Goal: Information Seeking & Learning: Learn about a topic

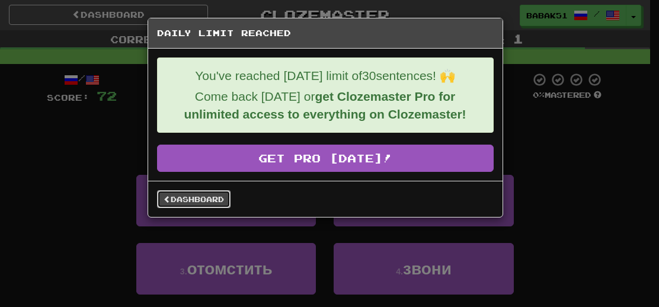
click at [196, 200] on link "Dashboard" at bounding box center [194, 199] width 74 height 18
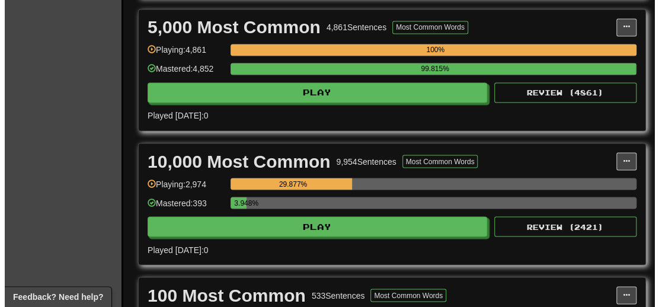
scroll to position [830, 0]
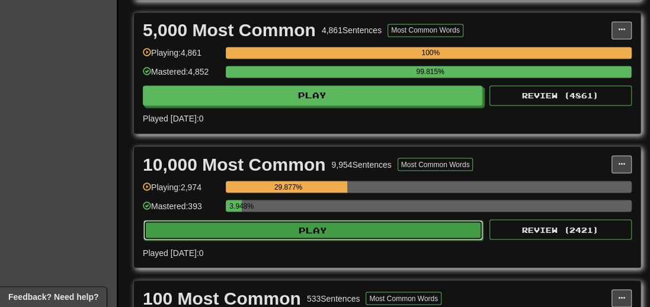
click at [318, 231] on button "Play" at bounding box center [313, 230] width 340 height 20
select select "**"
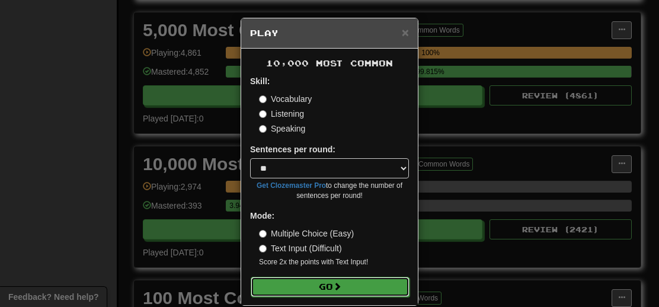
click at [346, 282] on button "Go" at bounding box center [330, 287] width 159 height 20
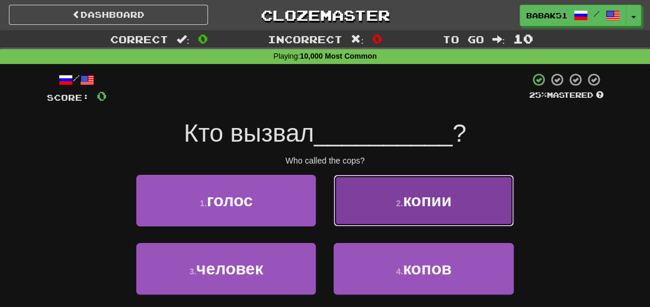
click at [424, 209] on span "копии" at bounding box center [427, 200] width 49 height 18
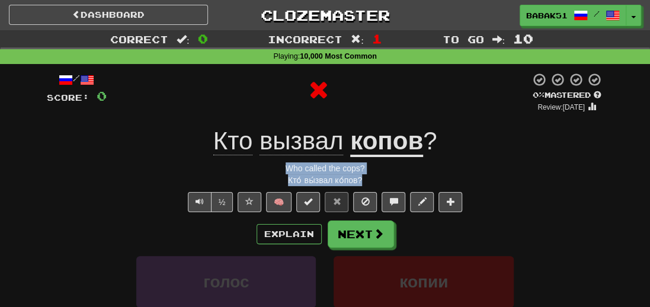
drag, startPoint x: 369, startPoint y: 182, endPoint x: 275, endPoint y: 169, distance: 94.6
click at [264, 162] on div "/ Score: 0 0 % Mastered Review: 2025-09-21 Кто вызвал копов ? Who called the co…" at bounding box center [325, 264] width 557 height 384
copy div "Who called the cops? Кто́ вы́звал ко́пов?"
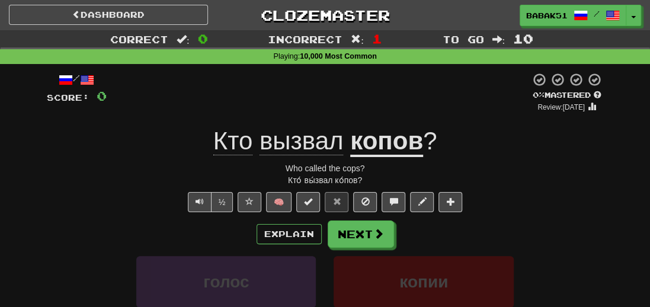
click at [34, 203] on div "Correct : 0 Incorrect : 1 To go : 10 Playing : 10,000 Most Common / Score: 0 0 …" at bounding box center [325, 251] width 650 height 442
click at [346, 224] on button "Next" at bounding box center [361, 234] width 66 height 27
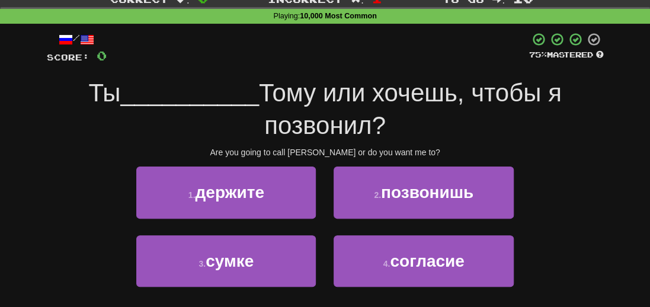
scroll to position [59, 0]
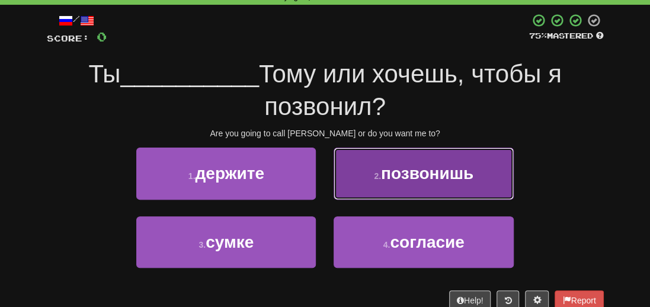
click at [416, 164] on span "позвонишь" at bounding box center [427, 173] width 92 height 18
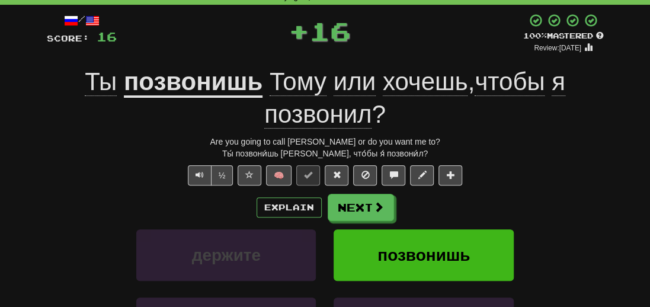
drag, startPoint x: 435, startPoint y: 152, endPoint x: 187, endPoint y: 135, distance: 247.8
click at [187, 135] on div "/ Score: 16 + 16 100 % Mastered Review: 2026-03-20 Ты позвонишь Тому или хочешь…" at bounding box center [325, 221] width 557 height 416
copy div "Are you going to call Tom or do you want me to? Ты́ позвони́шь Тому́ и́ли хо́че…"
click at [47, 216] on div "Explain Next" at bounding box center [325, 207] width 557 height 27
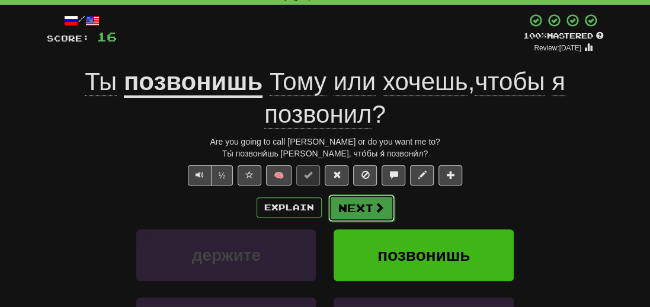
click at [363, 207] on button "Next" at bounding box center [361, 207] width 66 height 27
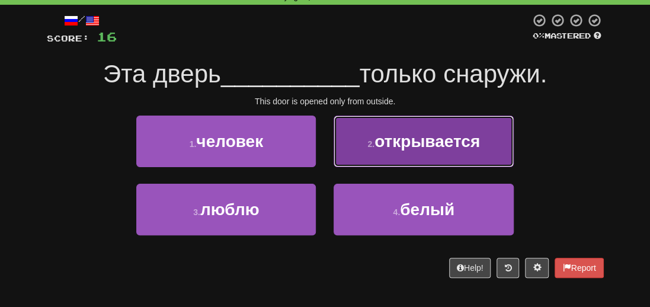
click at [419, 144] on span "открывается" at bounding box center [428, 141] width 106 height 18
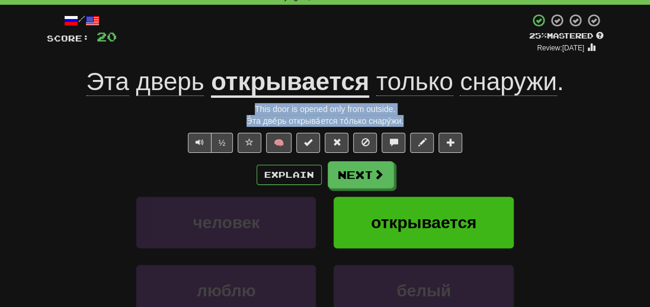
drag, startPoint x: 378, startPoint y: 116, endPoint x: 194, endPoint y: 101, distance: 183.7
click at [194, 101] on div "/ Score: 20 + 4 25 % Mastered Review: 2025-09-22 Эта дверь открывается только с…" at bounding box center [325, 205] width 557 height 384
copy div "This door is opened only from outside. Э́та две́рь открыва́ется то́лько снару́ж…"
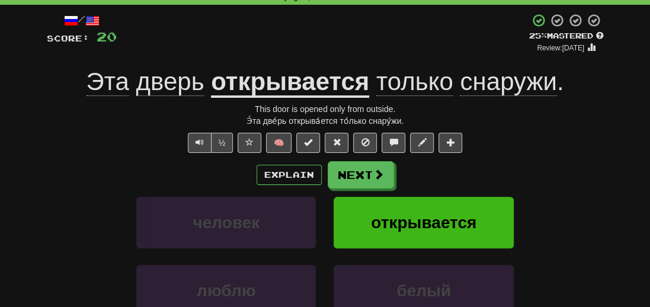
click at [55, 213] on div "человек открывается" at bounding box center [325, 231] width 593 height 68
click at [352, 168] on button "Next" at bounding box center [361, 175] width 66 height 27
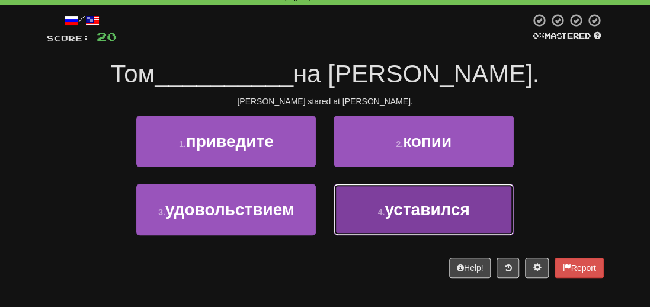
click at [430, 212] on span "уставился" at bounding box center [427, 209] width 85 height 18
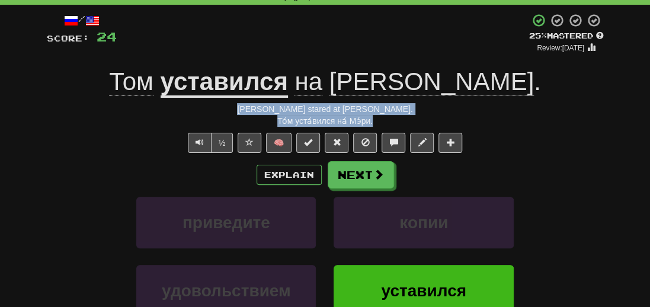
drag, startPoint x: 388, startPoint y: 122, endPoint x: 274, endPoint y: 104, distance: 115.1
click at [274, 104] on div "/ Score: 24 + 4 25 % Mastered Review: 2025-09-22 Том уставился на Мэри . Tom st…" at bounding box center [325, 205] width 557 height 384
copy div "Tom stared at Mary. То́м уста́вился на́ Мэ́ри."
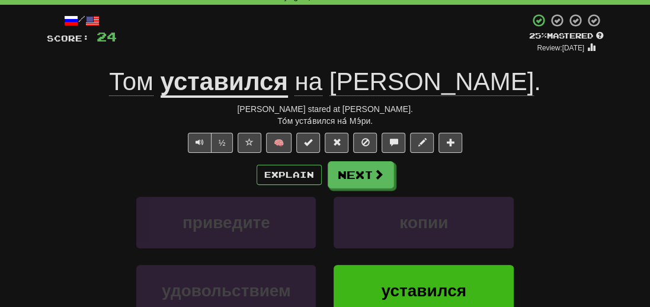
click at [57, 221] on div "приведите копии" at bounding box center [325, 231] width 593 height 68
click at [369, 179] on button "Next" at bounding box center [361, 175] width 66 height 27
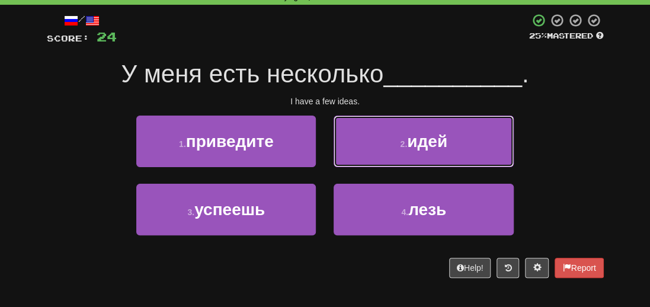
click at [454, 154] on button "2 . идей" at bounding box center [424, 142] width 180 height 52
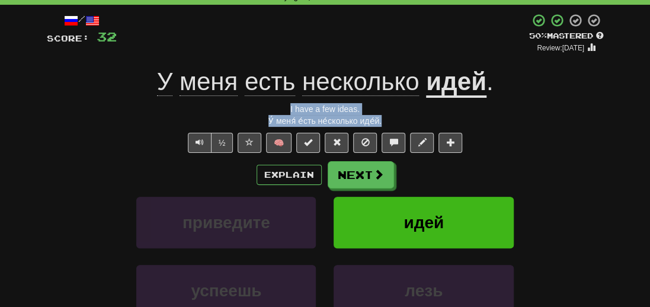
drag, startPoint x: 401, startPoint y: 119, endPoint x: 269, endPoint y: 111, distance: 131.9
click at [269, 111] on div "/ Score: 32 + 8 50 % Mastered Review: 2025-10-01 У меня есть несколько идей . I…" at bounding box center [325, 205] width 557 height 384
copy div "I have a few ideas. У́ меня́ е́сть не́сколько иде́й."
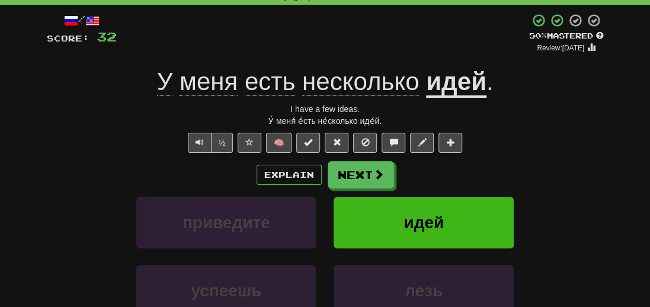
click at [45, 241] on div "/ Score: 32 + 8 50 % Mastered Review: 2025-10-01 У меня есть несколько идей . I…" at bounding box center [325, 209] width 575 height 408
click at [348, 180] on button "Next" at bounding box center [361, 175] width 66 height 27
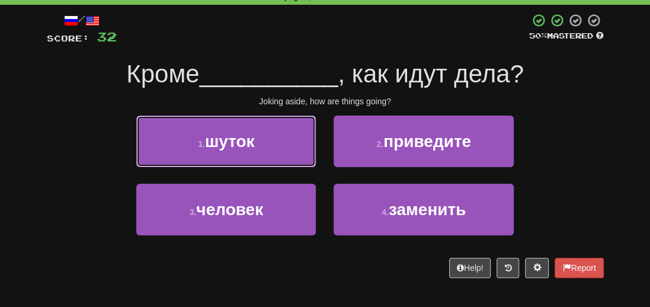
click at [206, 155] on button "1 . шуток" at bounding box center [226, 142] width 180 height 52
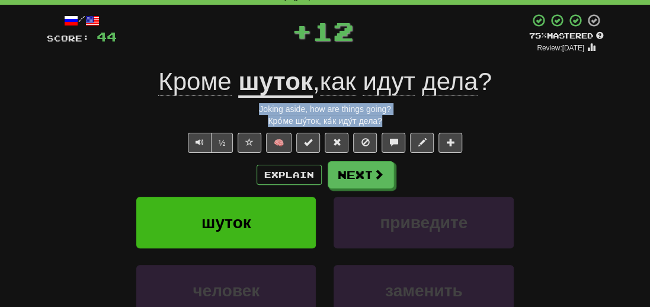
drag, startPoint x: 416, startPoint y: 120, endPoint x: 249, endPoint y: 113, distance: 167.3
click at [249, 113] on div "/ Score: 44 + 12 75 % Mastered Review: 2025-10-21 Кроме шуток , как идут дела ?…" at bounding box center [325, 205] width 557 height 384
copy div "Joking aside, how are things going? Кро́ме шу́ток, ка́к иду́т дела?"
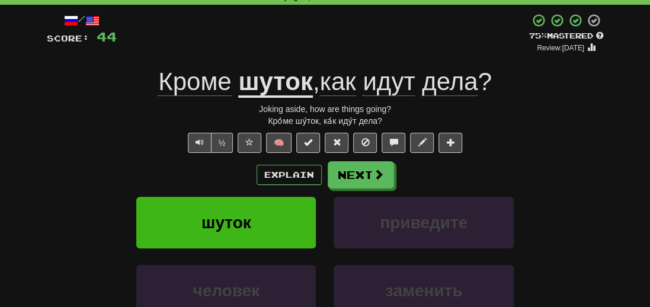
click at [47, 180] on div "Explain Next" at bounding box center [325, 174] width 557 height 27
click at [363, 184] on button "Next" at bounding box center [361, 175] width 66 height 27
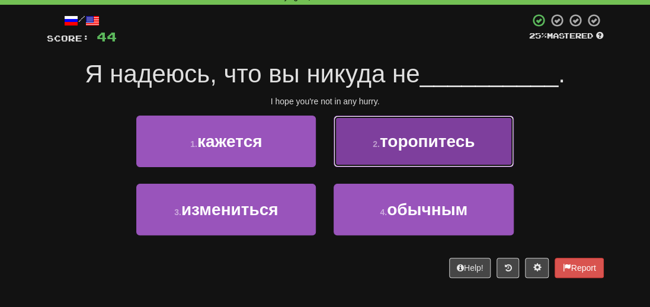
click at [407, 149] on span "торопитесь" at bounding box center [427, 141] width 95 height 18
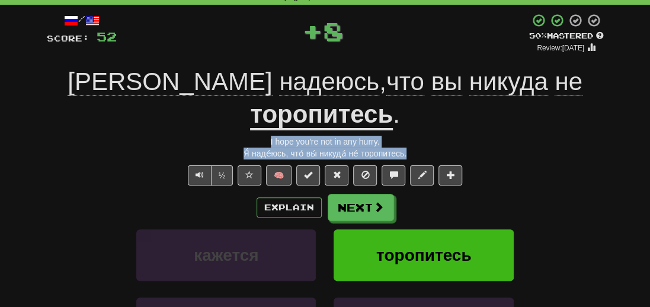
drag, startPoint x: 433, startPoint y: 122, endPoint x: 244, endPoint y: 112, distance: 189.3
click at [244, 112] on div "/ Score: 52 + 8 50 % Mastered Review: 2025-10-01 Я надеюсь , что вы никуда не т…" at bounding box center [325, 221] width 557 height 416
copy div "I hope you're not in any hurry. Я́ наде́юсь, что́ вы́ никуда́ не́ торопитесь."
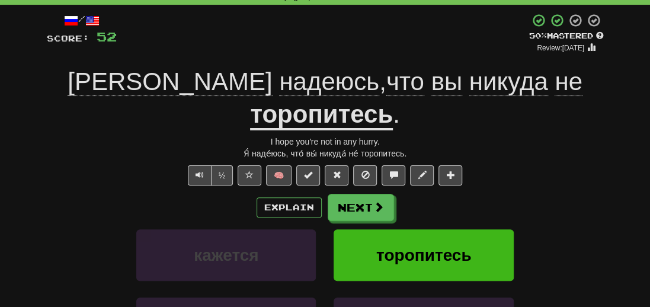
click at [76, 229] on div "кажется торопитесь" at bounding box center [325, 263] width 593 height 68
click at [366, 194] on button "Next" at bounding box center [361, 207] width 66 height 27
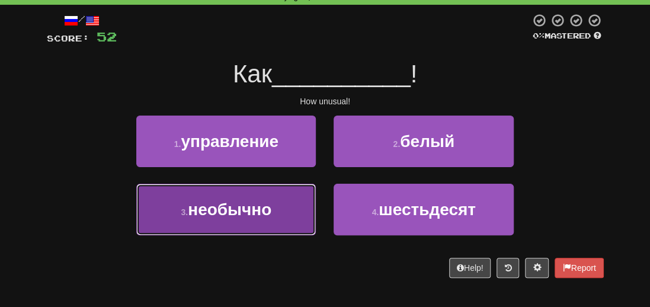
click at [261, 209] on span "необычно" at bounding box center [230, 209] width 84 height 18
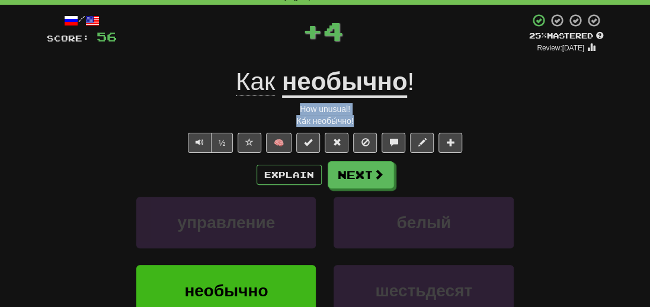
drag, startPoint x: 363, startPoint y: 123, endPoint x: 282, endPoint y: 106, distance: 82.3
click at [282, 106] on div "/ Score: 56 + 4 25 % Mastered Review: 2025-09-22 Как необычно ! How unusual! Ка…" at bounding box center [325, 205] width 557 height 384
copy div "How unusual! Ка́к необы́чно!"
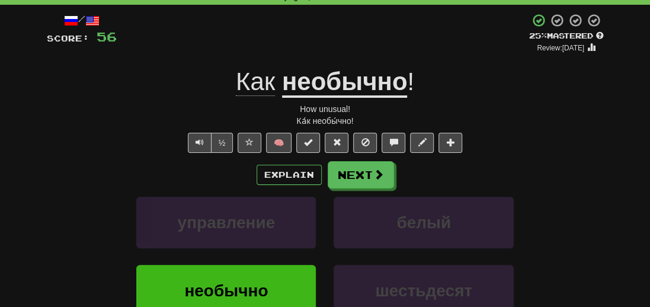
click at [347, 90] on u "необычно" at bounding box center [345, 83] width 126 height 30
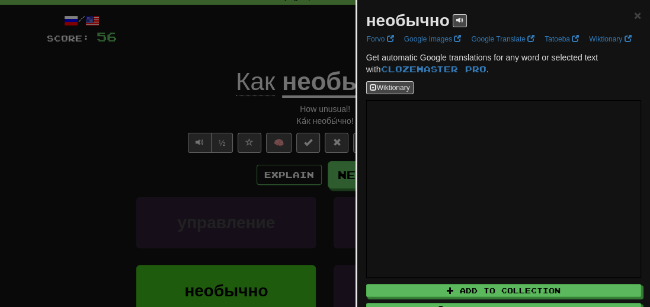
click at [114, 165] on div at bounding box center [325, 153] width 650 height 307
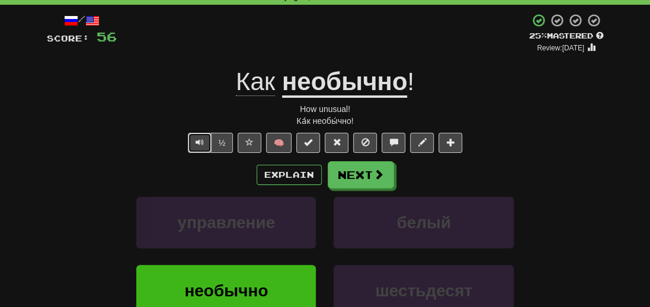
click at [196, 142] on span "Text-to-speech controls" at bounding box center [200, 142] width 8 height 8
click at [203, 148] on button "Text-to-speech controls" at bounding box center [200, 143] width 24 height 20
click at [374, 178] on span at bounding box center [379, 175] width 11 height 11
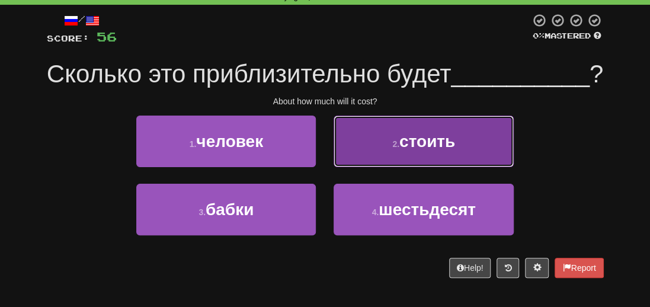
click at [437, 151] on span "стоить" at bounding box center [428, 141] width 56 height 18
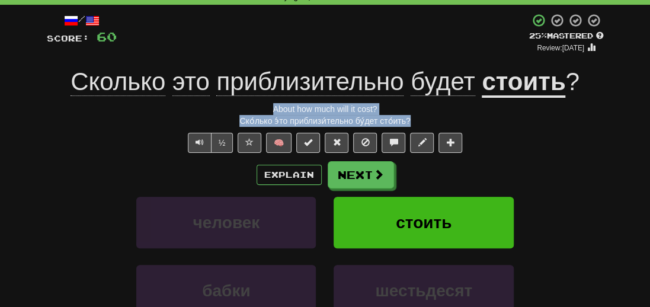
drag, startPoint x: 413, startPoint y: 122, endPoint x: 231, endPoint y: 101, distance: 183.7
click at [232, 106] on div "/ Score: 60 + 4 25 % Mastered Review: 2025-09-22 Сколько это приблизительно буд…" at bounding box center [325, 205] width 557 height 384
copy div "About how much will it cost? Ско́лько э́то приблизи́тельно бу́дет сто́ить?"
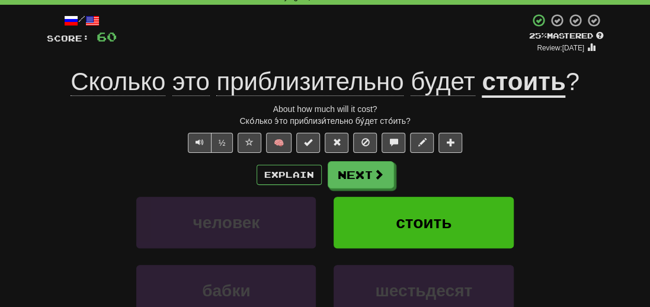
click at [296, 88] on span "приблизительно" at bounding box center [309, 82] width 187 height 28
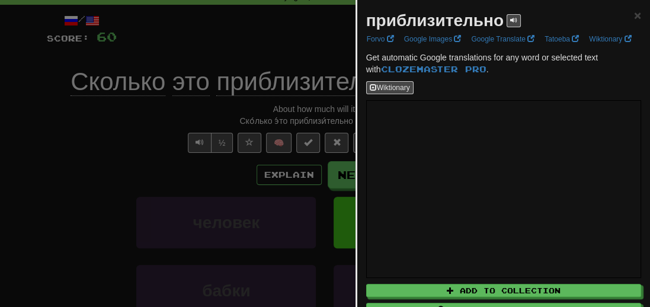
click at [90, 148] on div at bounding box center [325, 153] width 650 height 307
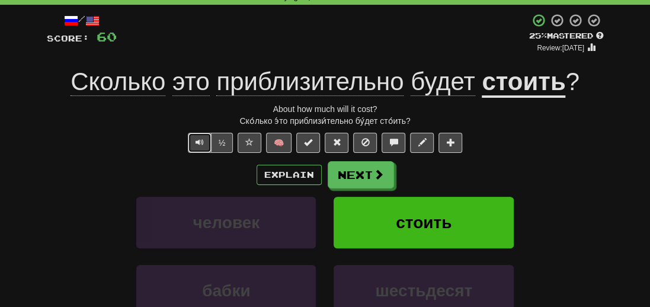
click at [203, 146] on span "Text-to-speech controls" at bounding box center [200, 142] width 8 height 8
click at [202, 146] on span "Text-to-speech controls" at bounding box center [200, 142] width 8 height 8
click at [358, 167] on button "Next" at bounding box center [361, 175] width 66 height 27
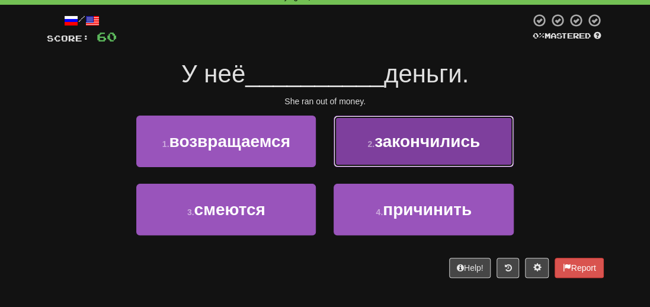
click at [433, 147] on span "закончились" at bounding box center [428, 141] width 106 height 18
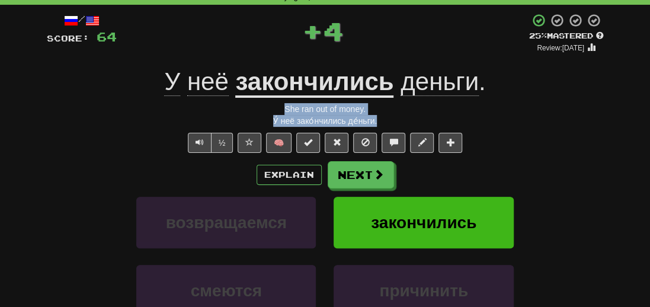
drag, startPoint x: 387, startPoint y: 122, endPoint x: 235, endPoint y: 107, distance: 152.4
click at [235, 107] on div "/ Score: 64 + 4 25 % Mastered Review: 2025-09-22 У неё закончились деньги . She…" at bounding box center [325, 205] width 557 height 384
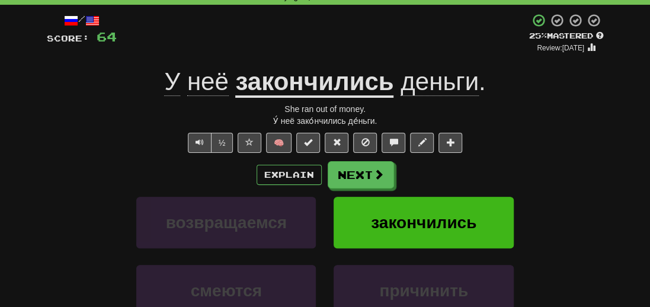
click at [69, 204] on div "возвращаемся закончились" at bounding box center [325, 231] width 593 height 68
click at [364, 170] on button "Next" at bounding box center [361, 175] width 66 height 27
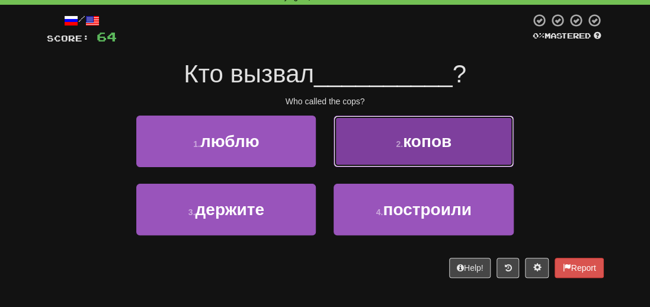
click at [429, 143] on span "копов" at bounding box center [427, 141] width 49 height 18
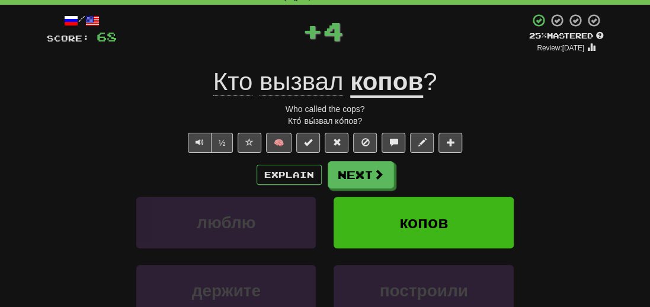
click at [378, 121] on div "Кто́ вы́звал ко́пов?" at bounding box center [325, 121] width 557 height 12
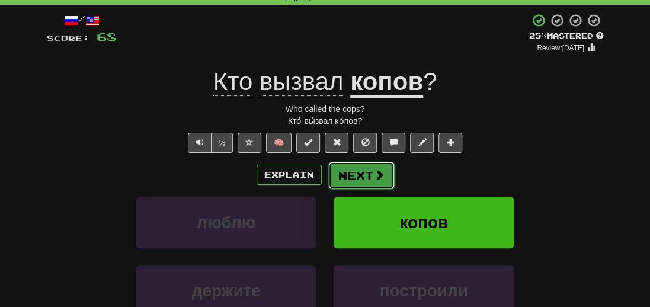
click at [346, 175] on button "Next" at bounding box center [361, 175] width 66 height 27
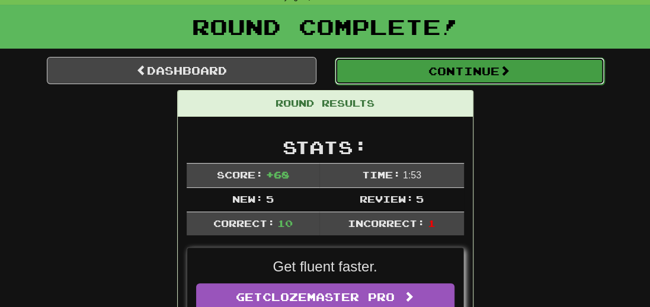
click at [434, 71] on button "Continue" at bounding box center [470, 71] width 270 height 27
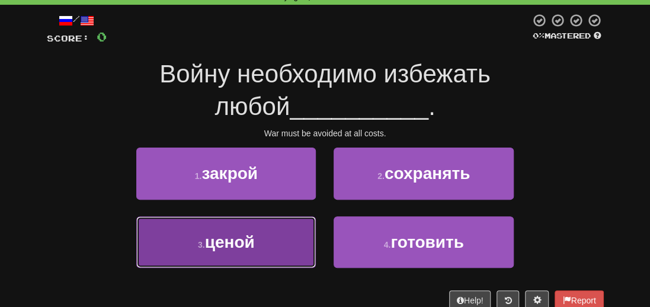
click at [234, 236] on span "ценой" at bounding box center [230, 242] width 50 height 18
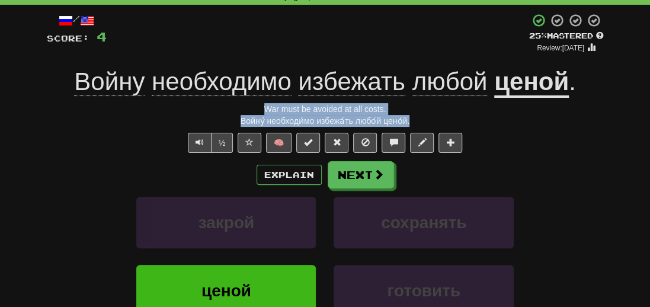
drag, startPoint x: 423, startPoint y: 119, endPoint x: 206, endPoint y: 110, distance: 216.6
click at [206, 110] on div "/ Score: 4 + 4 25 % Mastered Review: 2025-09-22 Войну необходимо избежать любой…" at bounding box center [325, 205] width 557 height 384
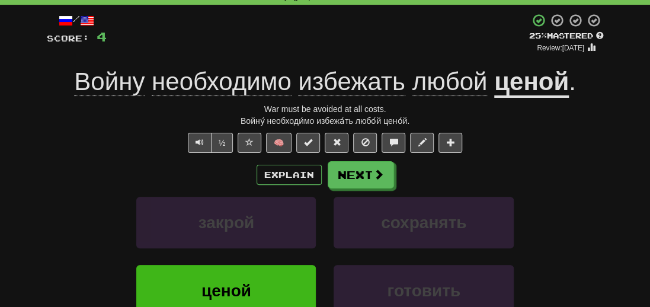
click at [50, 197] on div "закрой сохранять" at bounding box center [325, 231] width 593 height 68
click at [350, 180] on button "Next" at bounding box center [361, 175] width 66 height 27
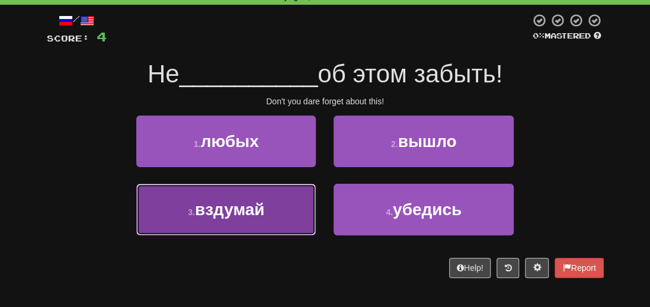
click at [218, 211] on span "вздумай" at bounding box center [230, 209] width 70 height 18
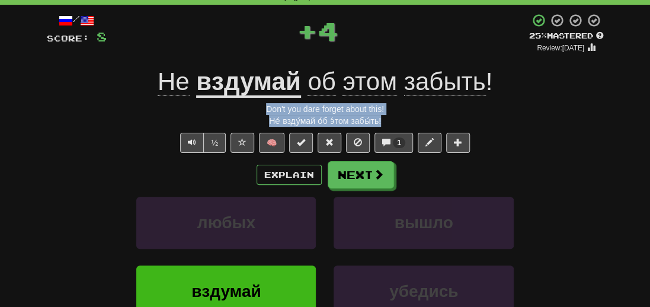
drag, startPoint x: 391, startPoint y: 122, endPoint x: 246, endPoint y: 110, distance: 145.1
click at [246, 110] on div "/ Score: 8 + 4 25 % Mastered Review: 2025-09-22 Не вздумай об этом забыть ! Don…" at bounding box center [325, 205] width 557 height 384
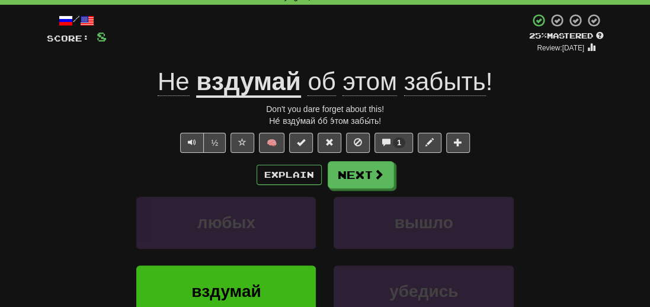
click at [54, 204] on div "любых вышло" at bounding box center [325, 231] width 593 height 68
click at [300, 120] on div "Не́ взду́май о́б э́том забы́ть!" at bounding box center [325, 121] width 557 height 12
click at [230, 82] on u "вздумай" at bounding box center [248, 83] width 104 height 30
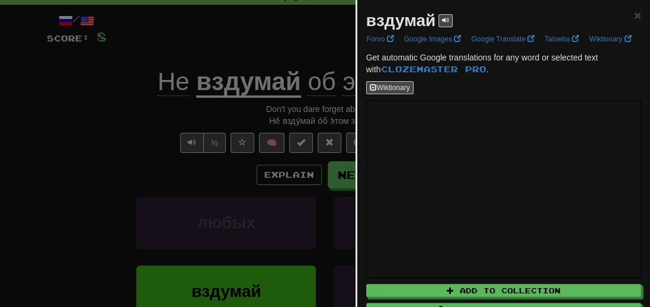
click at [84, 175] on div at bounding box center [325, 153] width 650 height 307
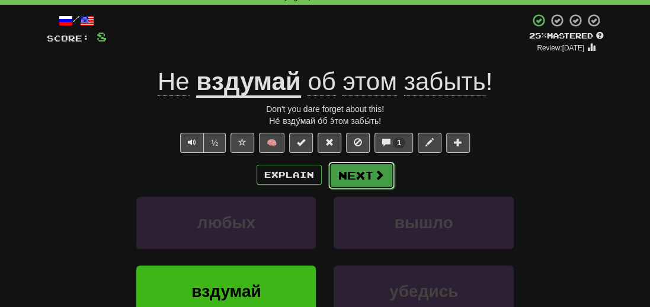
click at [378, 178] on span at bounding box center [379, 175] width 11 height 11
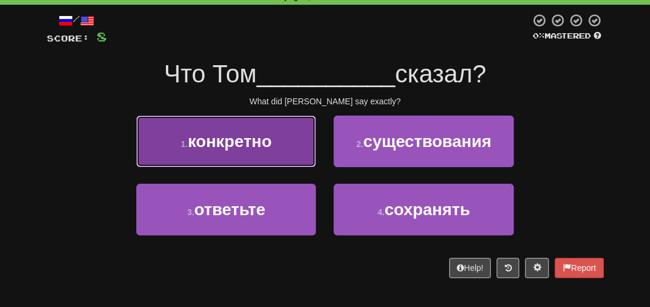
click at [250, 146] on span "конкретно" at bounding box center [230, 141] width 84 height 18
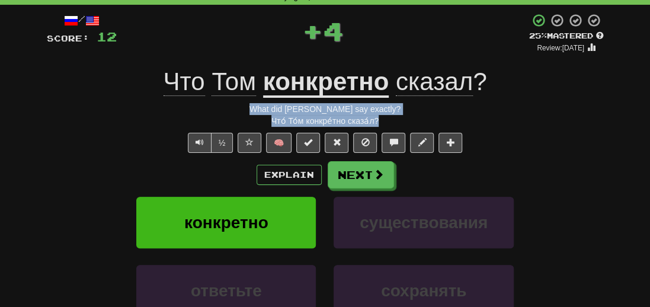
drag, startPoint x: 392, startPoint y: 116, endPoint x: 236, endPoint y: 103, distance: 157.1
click at [236, 103] on div "/ Score: 12 + 4 25 % Mastered Review: 2025-09-22 Что Том конкретно сказал ? Wha…" at bounding box center [325, 205] width 557 height 384
click at [194, 141] on button "Text-to-speech controls" at bounding box center [200, 143] width 24 height 20
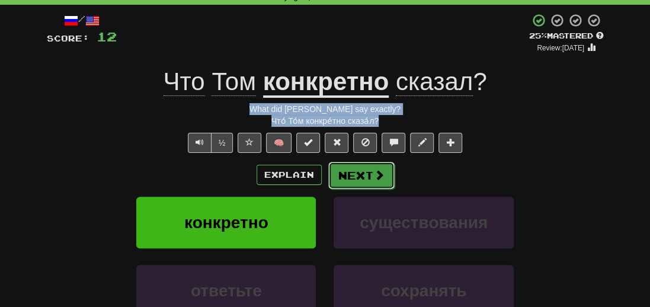
click at [387, 176] on button "Next" at bounding box center [361, 175] width 66 height 27
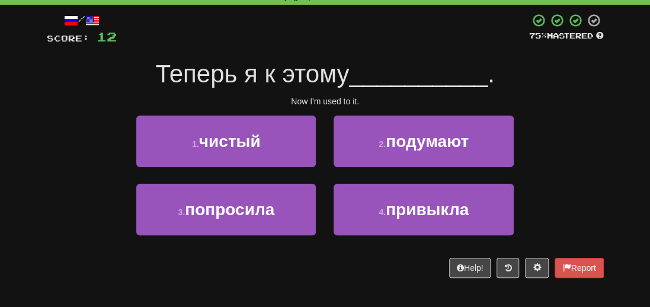
click at [528, 120] on div "1 . чистый 2 . подумают" at bounding box center [325, 150] width 593 height 68
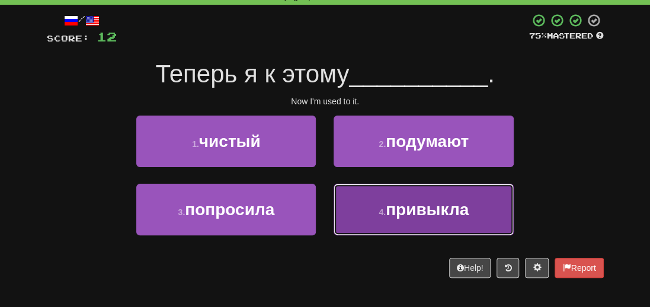
click at [452, 209] on span "привыкла" at bounding box center [427, 209] width 83 height 18
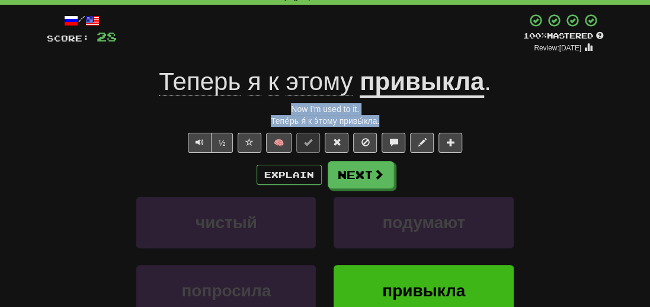
drag, startPoint x: 403, startPoint y: 122, endPoint x: 270, endPoint y: 104, distance: 133.4
click at [270, 104] on div "/ Score: 28 + 16 100 % Mastered Review: 2026-03-20 Теперь я к этому привыкла . …" at bounding box center [325, 205] width 557 height 384
click at [51, 117] on div "Тепе́рь я́ к э́тому привы́кла." at bounding box center [325, 121] width 557 height 12
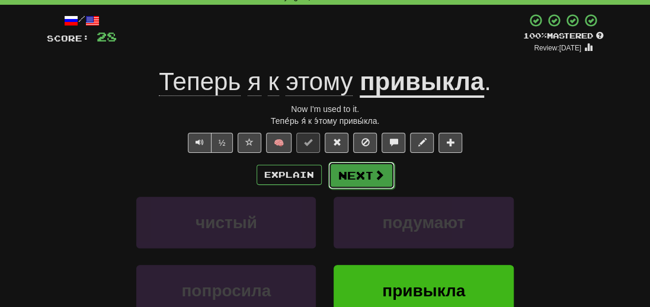
click at [352, 170] on button "Next" at bounding box center [361, 175] width 66 height 27
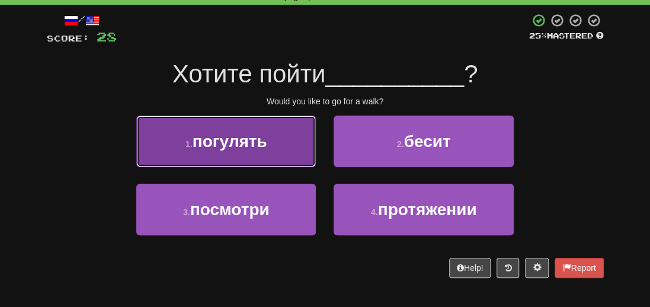
click at [232, 144] on span "погулять" at bounding box center [230, 141] width 75 height 18
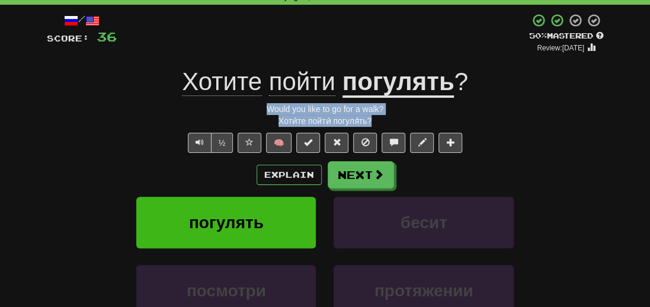
drag, startPoint x: 383, startPoint y: 120, endPoint x: 264, endPoint y: 107, distance: 119.9
click at [264, 107] on div "/ Score: 36 + 8 50 % Mastered Review: 2025-10-01 Хотите пойти погулять ? Would …" at bounding box center [325, 205] width 557 height 384
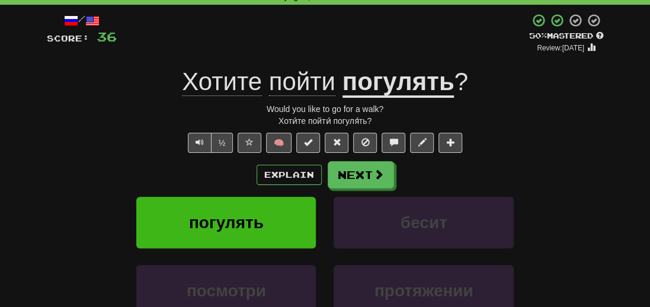
click at [71, 151] on div "½ 🧠" at bounding box center [325, 143] width 557 height 20
click at [368, 178] on button "Next" at bounding box center [361, 175] width 66 height 27
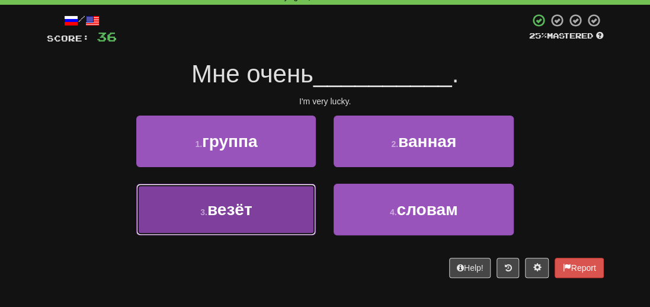
click at [219, 216] on span "везёт" at bounding box center [229, 209] width 45 height 18
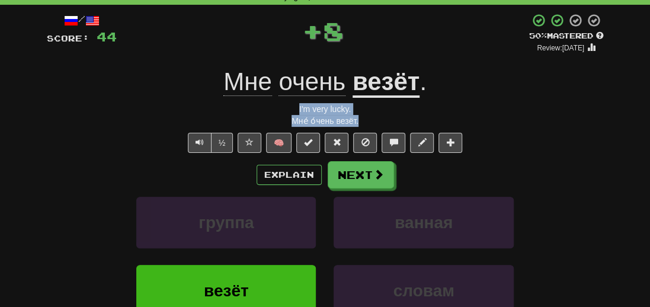
drag, startPoint x: 375, startPoint y: 123, endPoint x: 286, endPoint y: 113, distance: 88.8
click at [286, 113] on div "/ Score: 44 + 8 50 % Mastered Review: 2025-10-01 Мне очень везёт . I'm very luc…" at bounding box center [325, 205] width 557 height 384
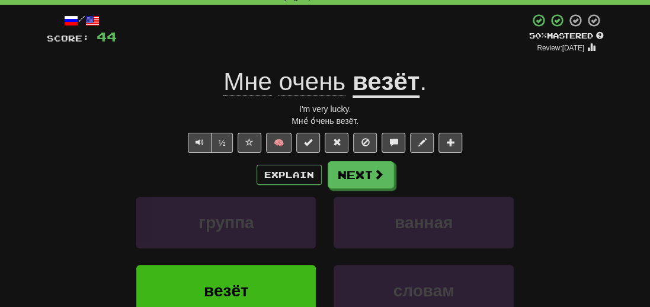
click at [34, 165] on div "Correct : 6 Incorrect : 0 To go : 4 Playing : 10,000 Most Common / Score: 44 + …" at bounding box center [325, 192] width 650 height 442
click at [376, 93] on u "везёт" at bounding box center [386, 83] width 67 height 30
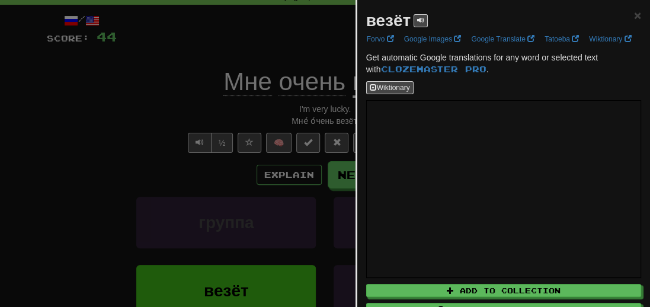
click at [120, 174] on div at bounding box center [325, 153] width 650 height 307
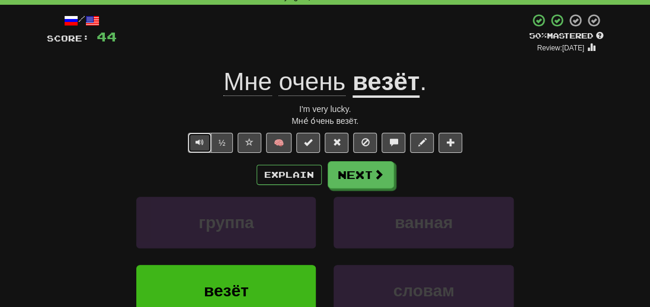
click at [207, 142] on button "Text-to-speech controls" at bounding box center [200, 143] width 24 height 20
click at [205, 146] on button "Text-to-speech controls" at bounding box center [200, 143] width 24 height 20
click at [363, 175] on button "Next" at bounding box center [361, 175] width 66 height 27
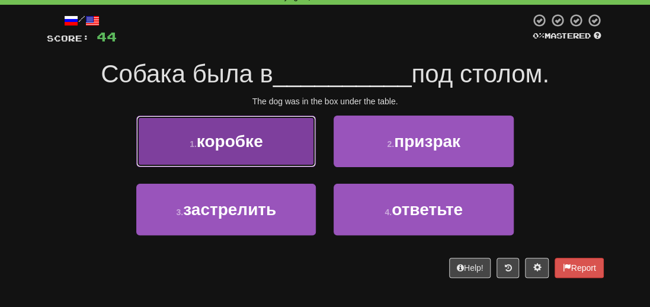
click at [251, 142] on span "коробке" at bounding box center [230, 141] width 66 height 18
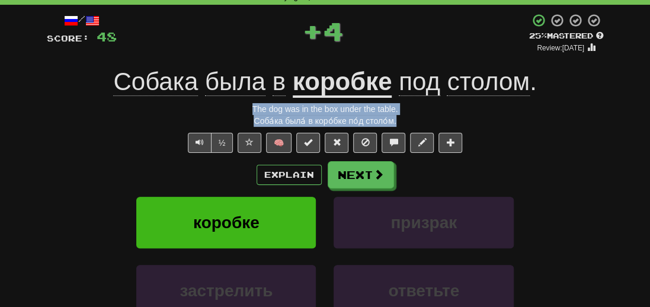
drag, startPoint x: 403, startPoint y: 122, endPoint x: 245, endPoint y: 112, distance: 158.0
click at [245, 112] on div "/ Score: 48 + 4 25 % Mastered Review: 2025-09-22 Собака была в коробке под стол…" at bounding box center [325, 205] width 557 height 384
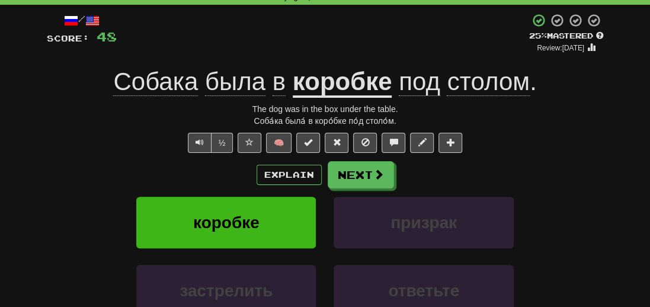
click at [36, 198] on div "Correct : 7 Incorrect : 0 To go : 3 Playing : 10,000 Most Common / Score: 48 + …" at bounding box center [325, 192] width 650 height 442
click at [356, 177] on button "Next" at bounding box center [361, 175] width 66 height 27
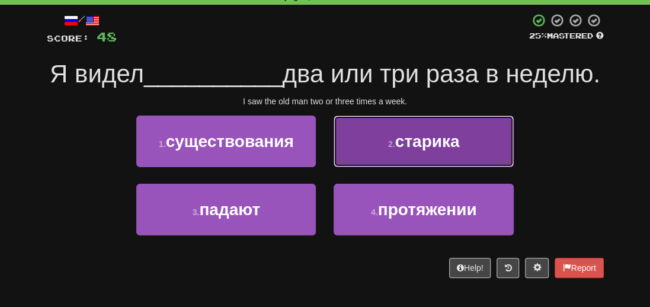
click at [446, 167] on button "2 . старика" at bounding box center [424, 142] width 180 height 52
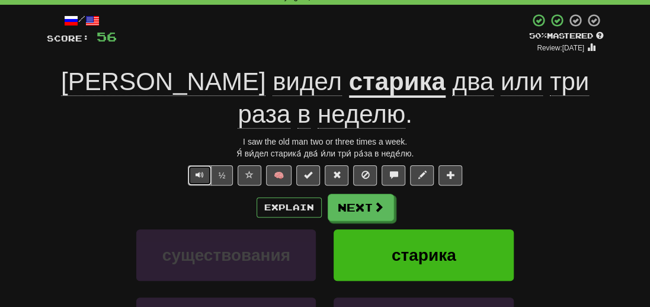
click at [201, 171] on span "Text-to-speech controls" at bounding box center [200, 175] width 8 height 8
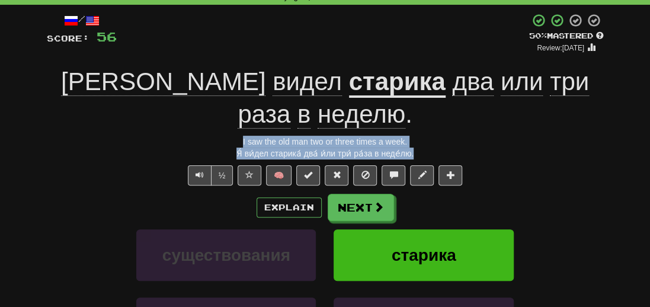
drag, startPoint x: 414, startPoint y: 124, endPoint x: 235, endPoint y: 101, distance: 181.1
click at [235, 101] on div "/ Score: 56 + 8 50 % Mastered Review: 2025-10-01 Я видел старика два или три ра…" at bounding box center [325, 221] width 557 height 416
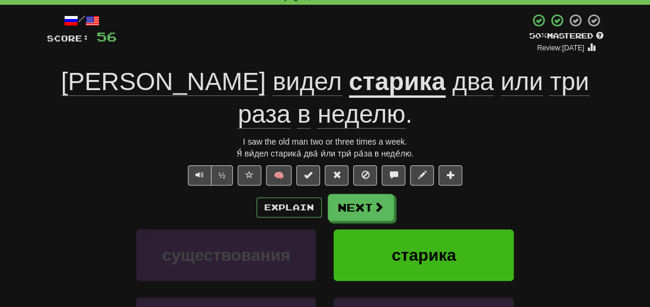
click at [60, 194] on div "Explain Next" at bounding box center [325, 207] width 557 height 27
click at [349, 194] on button "Next" at bounding box center [361, 207] width 66 height 27
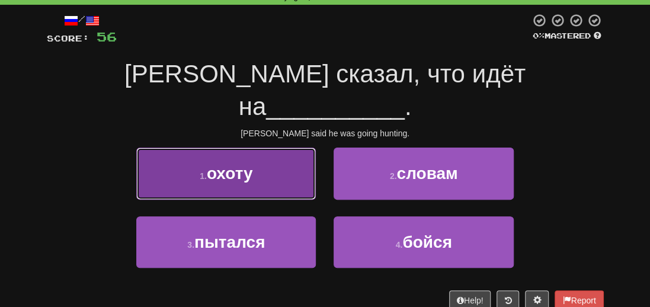
click at [214, 164] on span "охоту" at bounding box center [230, 173] width 46 height 18
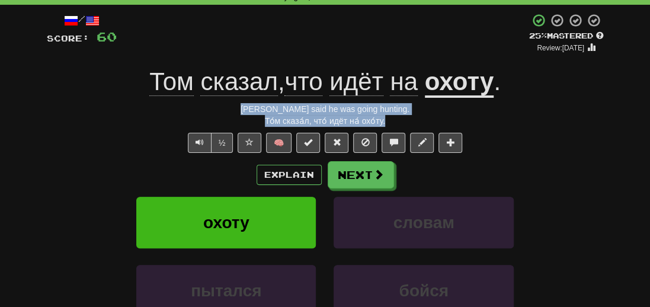
drag, startPoint x: 394, startPoint y: 122, endPoint x: 261, endPoint y: 113, distance: 133.6
click at [261, 113] on div "/ Score: 60 + 4 25 % Mastered Review: 2025-09-22 Том сказал , что идёт на охоту…" at bounding box center [325, 205] width 557 height 384
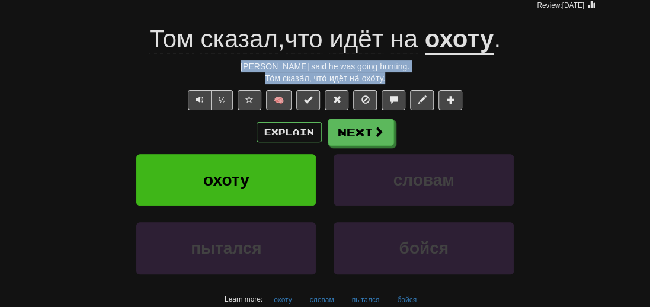
scroll to position [178, 0]
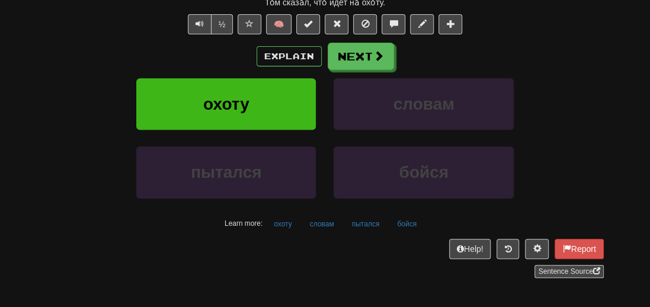
click at [44, 200] on div "/ Score: 60 + 4 25 % Mastered Review: 2025-09-22 Том сказал , что идёт на охоту…" at bounding box center [325, 90] width 575 height 408
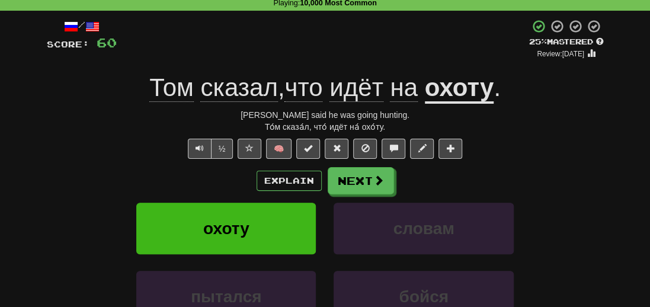
scroll to position [0, 0]
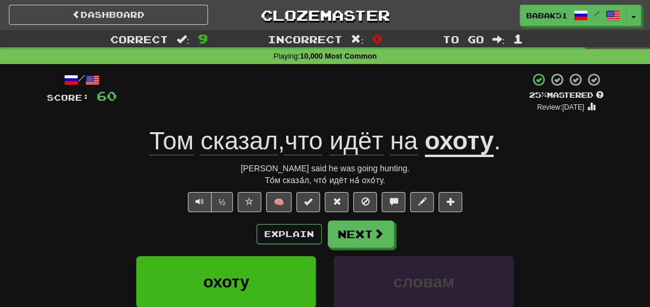
click at [446, 143] on u "охоту" at bounding box center [459, 142] width 69 height 30
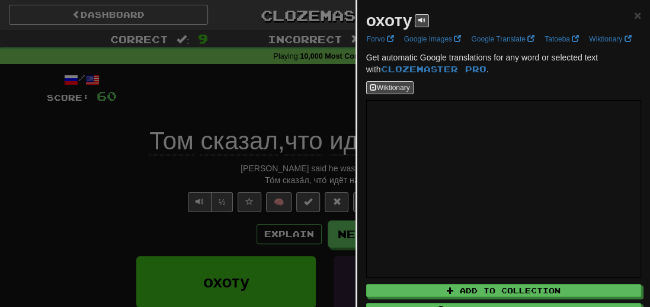
click at [66, 222] on div at bounding box center [325, 153] width 650 height 307
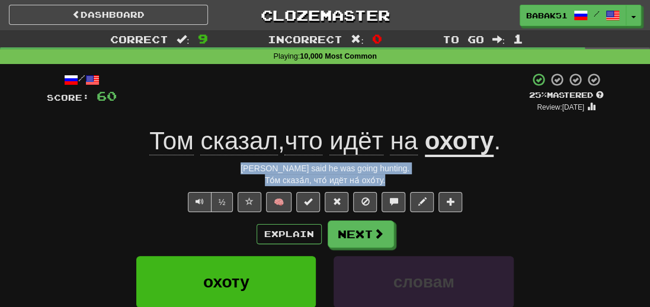
drag, startPoint x: 413, startPoint y: 182, endPoint x: 262, endPoint y: 164, distance: 152.3
click at [262, 164] on div "/ Score: 60 + 4 25 % Mastered Review: 2025-09-22 Том сказал , что идёт на охоту…" at bounding box center [325, 264] width 557 height 384
click at [198, 202] on span "Text-to-speech controls" at bounding box center [200, 201] width 8 height 8
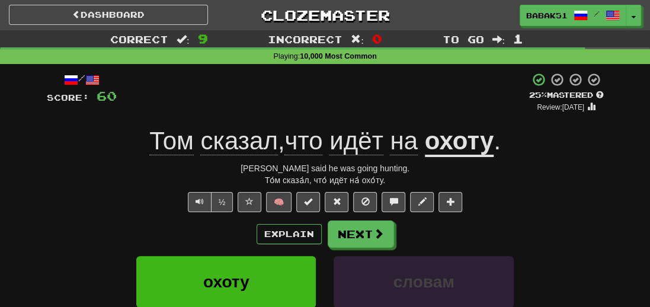
click at [456, 145] on u "охоту" at bounding box center [459, 142] width 69 height 30
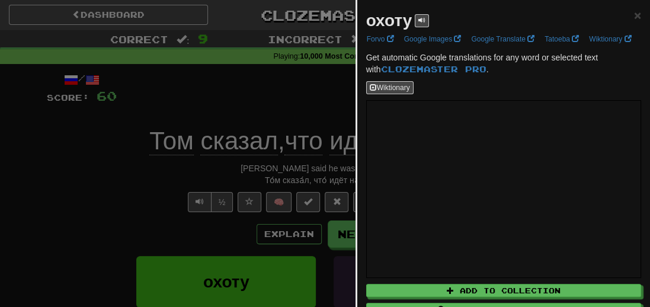
click at [69, 144] on div at bounding box center [325, 153] width 650 height 307
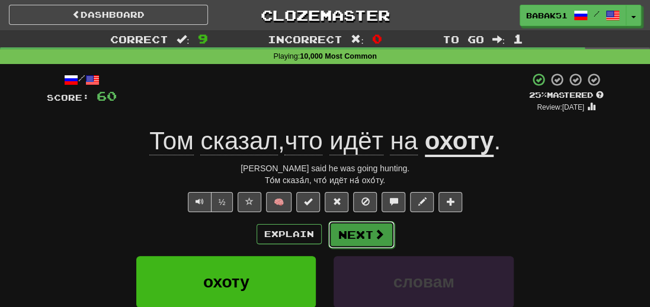
click at [369, 232] on button "Next" at bounding box center [361, 234] width 66 height 27
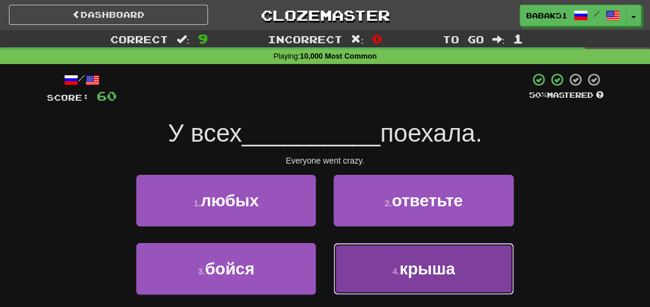
click at [429, 276] on span "крыша" at bounding box center [428, 269] width 56 height 18
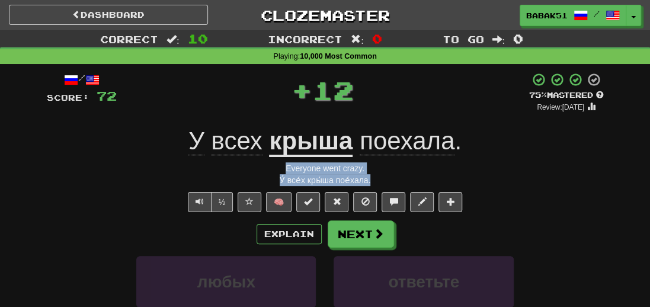
drag, startPoint x: 385, startPoint y: 180, endPoint x: 263, endPoint y: 161, distance: 124.3
click at [263, 161] on div "/ Score: 72 + 12 75 % Mastered Review: 2025-10-21 У всех крыша поехала . Everyo…" at bounding box center [325, 264] width 557 height 384
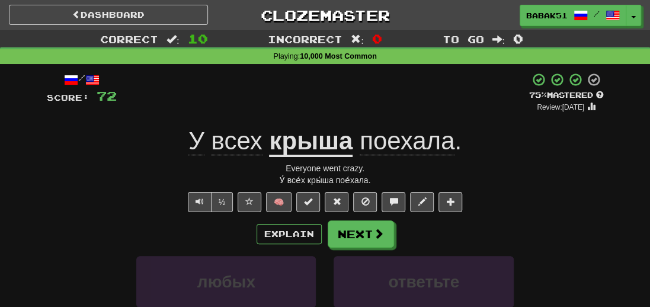
click at [72, 204] on div "½ 🧠" at bounding box center [325, 202] width 557 height 20
click at [360, 239] on button "Next" at bounding box center [361, 234] width 66 height 27
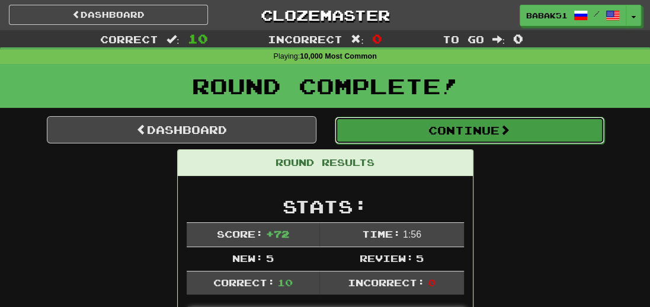
click at [459, 127] on button "Continue" at bounding box center [470, 130] width 270 height 27
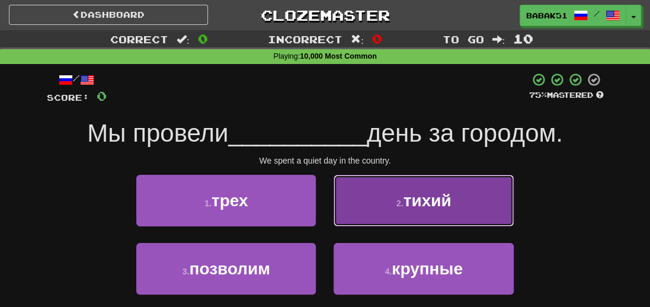
click at [449, 206] on span "тихий" at bounding box center [428, 200] width 48 height 18
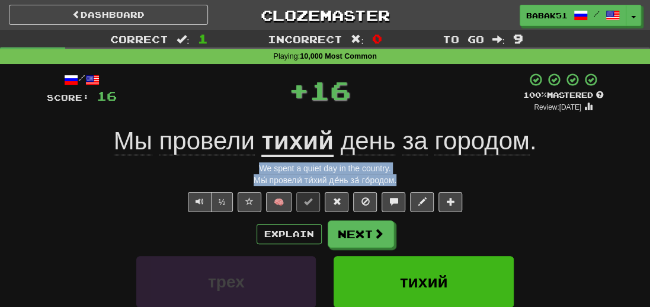
drag, startPoint x: 426, startPoint y: 181, endPoint x: 252, endPoint y: 167, distance: 174.3
click at [252, 167] on div "/ Score: 16 + 16 100 % Mastered Review: 2026-03-20 Мы провели тихий день за гор…" at bounding box center [325, 264] width 557 height 384
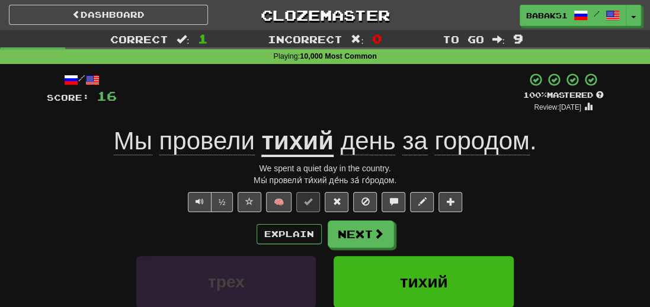
click at [63, 205] on div "½ 🧠" at bounding box center [325, 202] width 557 height 20
click at [354, 238] on button "Next" at bounding box center [361, 234] width 66 height 27
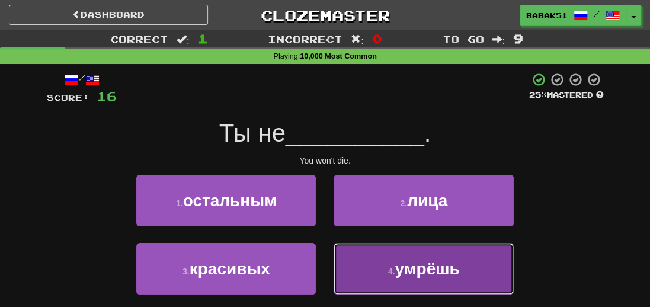
click at [442, 268] on span "умрёшь" at bounding box center [427, 269] width 65 height 18
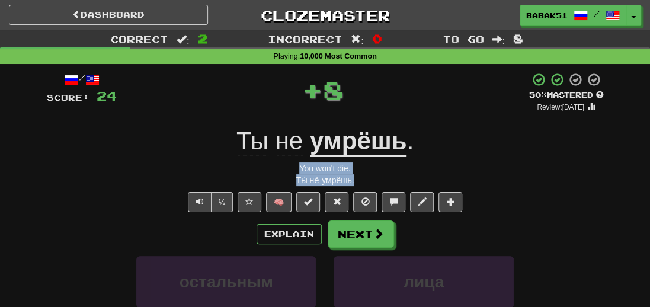
drag, startPoint x: 356, startPoint y: 184, endPoint x: 298, endPoint y: 172, distance: 58.7
click at [298, 172] on div "/ Score: 24 + 8 50 % Mastered Review: 2025-10-01 Ты не умрёшь . You won't die. …" at bounding box center [325, 264] width 557 height 384
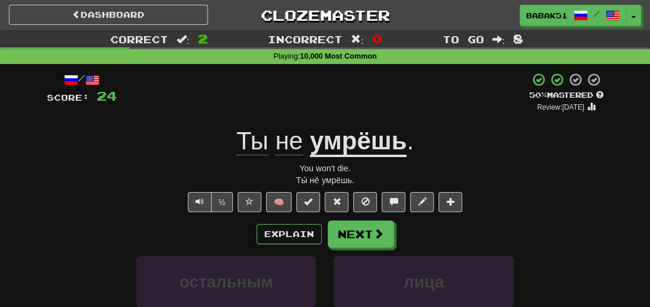
click at [32, 206] on div "Correct : 2 Incorrect : 0 To go : 8 Playing : 10,000 Most Common / Score: 24 + …" at bounding box center [325, 251] width 650 height 442
click at [358, 232] on button "Next" at bounding box center [361, 234] width 66 height 27
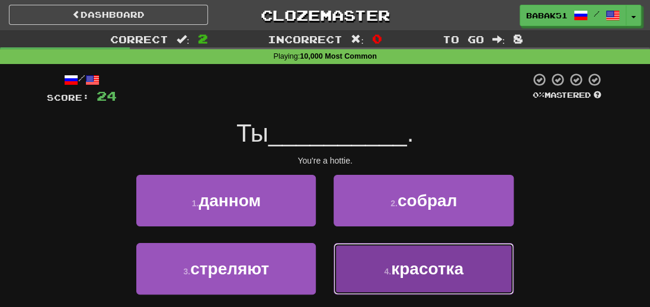
click at [417, 271] on span "красотка" at bounding box center [427, 269] width 72 height 18
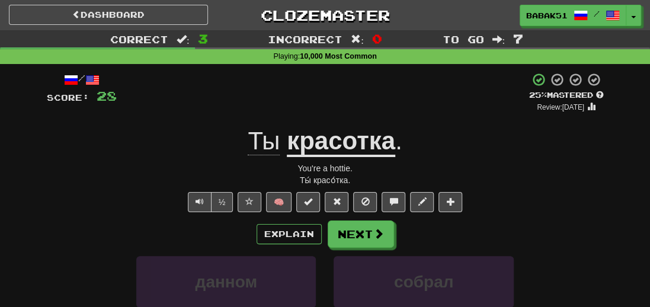
click at [349, 152] on u "красотка" at bounding box center [341, 142] width 108 height 30
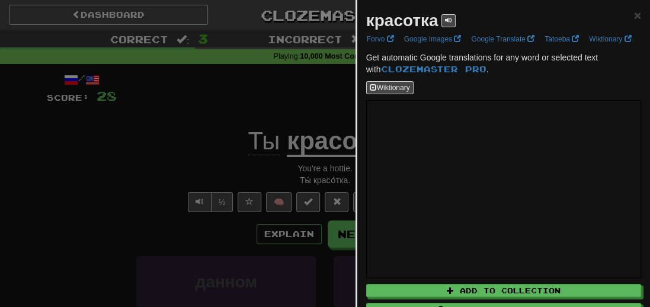
click at [202, 150] on div at bounding box center [325, 153] width 650 height 307
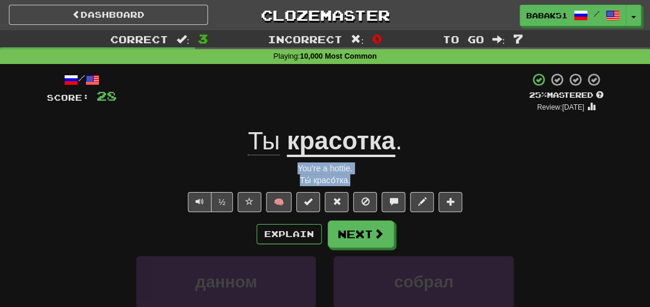
drag, startPoint x: 370, startPoint y: 182, endPoint x: 282, endPoint y: 166, distance: 89.2
click at [282, 166] on div "/ Score: 28 + 4 25 % Mastered Review: 2025-09-22 Ты красотка . You're a hottie.…" at bounding box center [325, 264] width 557 height 384
click at [203, 202] on span "Text-to-speech controls" at bounding box center [200, 201] width 8 height 8
click at [451, 144] on div "Ты красотка ." at bounding box center [325, 141] width 557 height 33
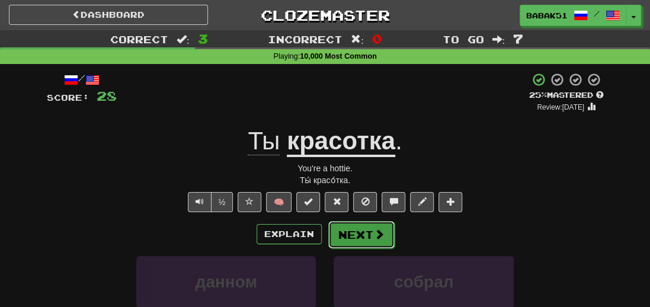
click at [371, 234] on button "Next" at bounding box center [361, 234] width 66 height 27
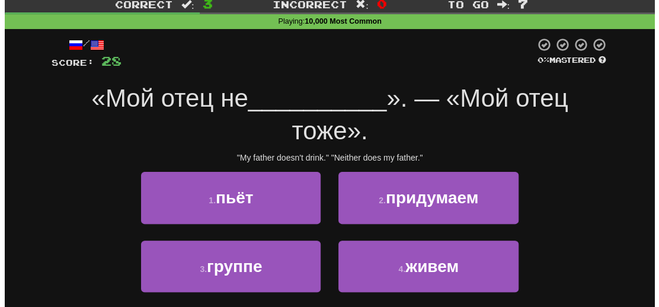
scroll to position [59, 0]
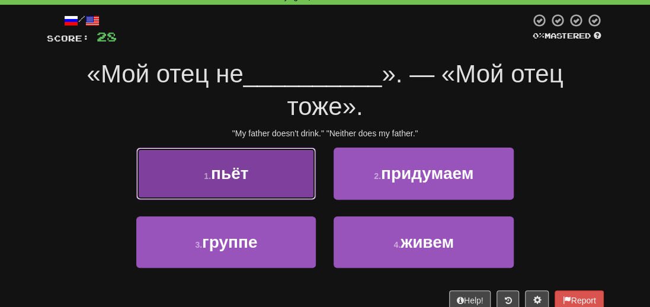
click at [245, 174] on span "пьёт" at bounding box center [229, 173] width 37 height 18
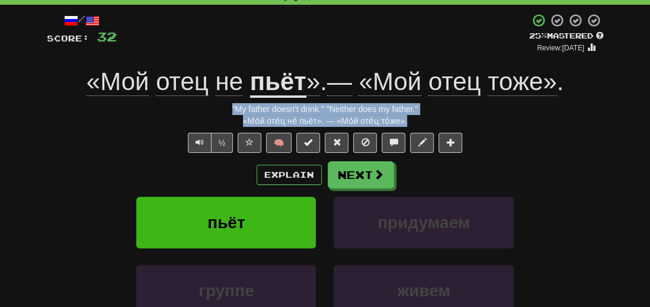
drag, startPoint x: 432, startPoint y: 120, endPoint x: 224, endPoint y: 110, distance: 208.3
click at [224, 110] on div "/ Score: 32 + 4 25 % Mastered Review: 2025-09-22 «Мой отец не пьёт » . — «Мой о…" at bounding box center [325, 205] width 557 height 384
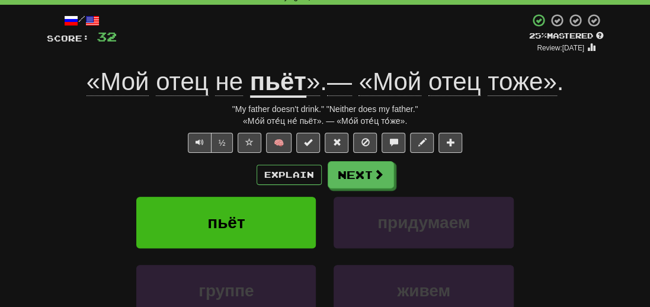
click at [75, 211] on div "пьёт придумаем" at bounding box center [325, 231] width 593 height 68
click at [364, 173] on button "Next" at bounding box center [361, 175] width 66 height 27
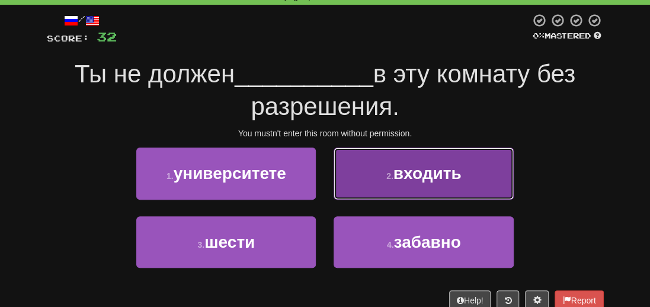
click at [426, 181] on span "входить" at bounding box center [428, 173] width 68 height 18
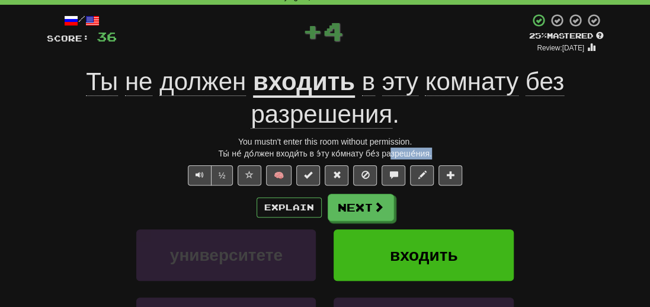
drag, startPoint x: 439, startPoint y: 155, endPoint x: 389, endPoint y: 154, distance: 49.8
click at [389, 154] on div "Ты́ не́ до́лжен входи́ть в э́ту ко́мнату бе́з разреше́ния." at bounding box center [325, 154] width 557 height 12
click at [458, 155] on div "Ты́ не́ до́лжен входи́ть в э́ту ко́мнату бе́з разреше́ния." at bounding box center [325, 154] width 557 height 12
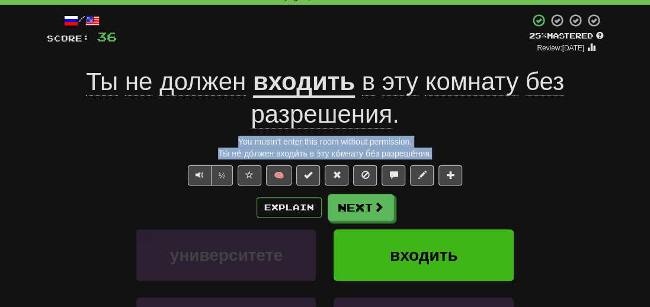
drag, startPoint x: 439, startPoint y: 152, endPoint x: 206, endPoint y: 143, distance: 233.1
click at [206, 143] on div "/ Score: 36 + 4 25 % Mastered Review: 2025-09-22 Ты не должен входить в эту ком…" at bounding box center [325, 221] width 557 height 416
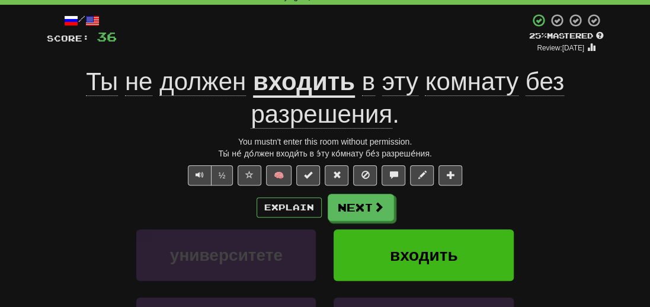
click at [63, 198] on div "Explain Next" at bounding box center [325, 207] width 557 height 27
click at [338, 126] on span "разрешения" at bounding box center [322, 114] width 142 height 28
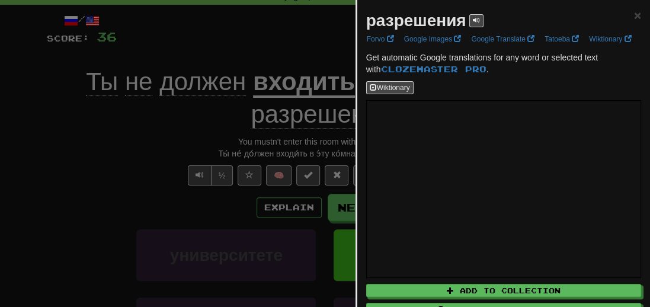
click at [69, 187] on div at bounding box center [325, 153] width 650 height 307
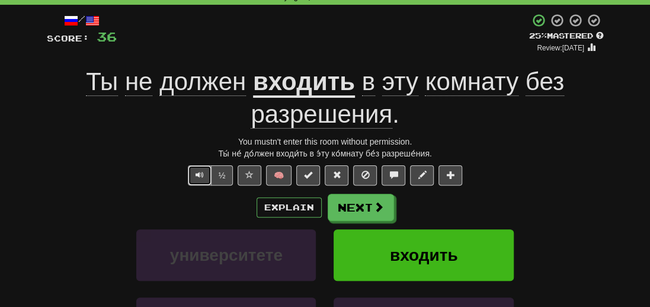
click at [200, 179] on button "Text-to-speech controls" at bounding box center [200, 175] width 24 height 20
click at [374, 212] on span at bounding box center [379, 207] width 11 height 11
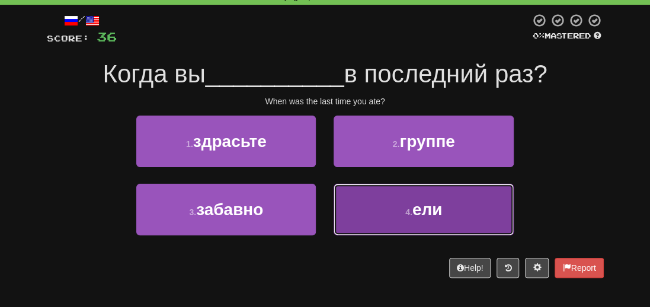
click at [400, 203] on button "4 . ели" at bounding box center [424, 210] width 180 height 52
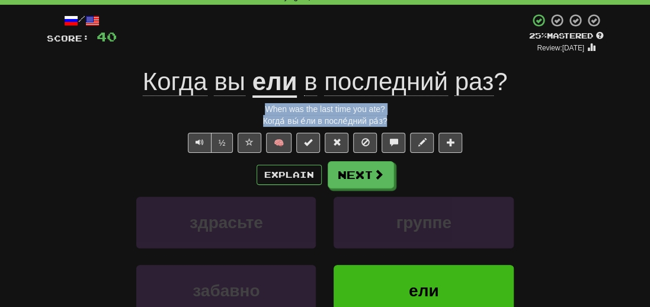
drag, startPoint x: 407, startPoint y: 124, endPoint x: 212, endPoint y: 101, distance: 196.9
click at [212, 101] on div "/ Score: 40 + 4 25 % Mastered Review: 2025-09-22 Когда вы ели в последний раз ?…" at bounding box center [325, 205] width 557 height 384
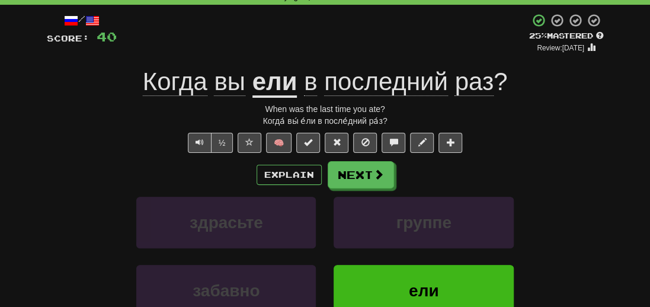
click at [47, 207] on div "здрасьте группе" at bounding box center [325, 231] width 593 height 68
click at [362, 171] on button "Next" at bounding box center [361, 175] width 66 height 27
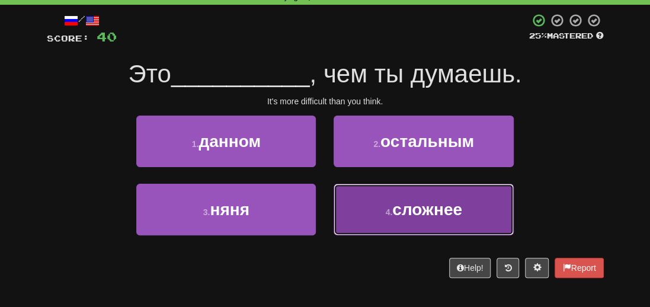
click at [424, 219] on button "4 . сложнее" at bounding box center [424, 210] width 180 height 52
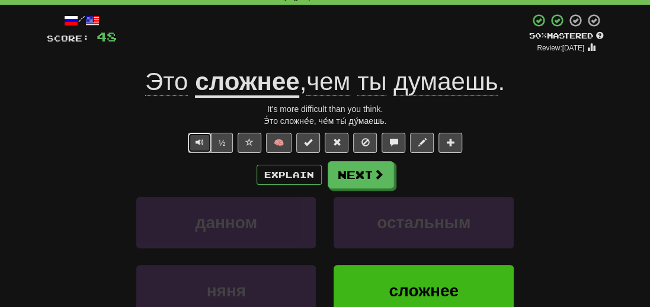
click at [206, 145] on button "Text-to-speech controls" at bounding box center [200, 143] width 24 height 20
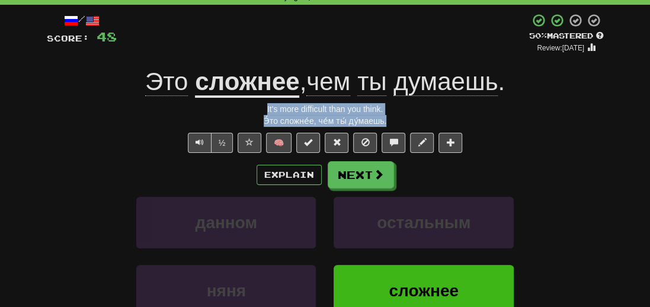
drag, startPoint x: 403, startPoint y: 123, endPoint x: 239, endPoint y: 114, distance: 163.8
click at [239, 114] on div "/ Score: 48 + 8 50 % Mastered Review: 2025-10-01 Это сложнее , чем ты думаешь .…" at bounding box center [325, 205] width 557 height 384
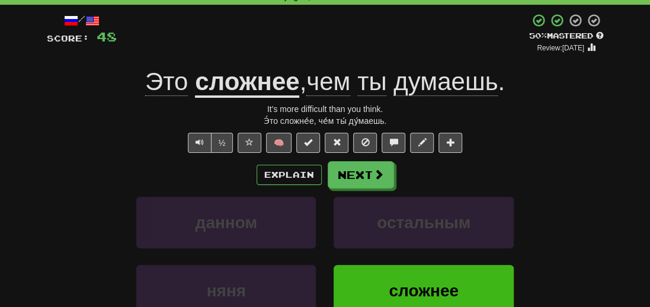
click at [54, 175] on div "Explain Next" at bounding box center [325, 174] width 557 height 27
click at [349, 176] on button "Next" at bounding box center [361, 175] width 66 height 27
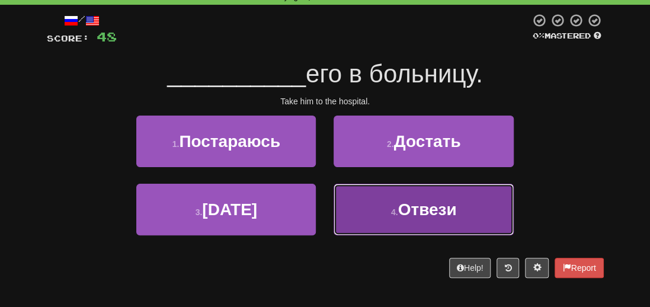
click at [405, 213] on span "Отвези" at bounding box center [427, 209] width 59 height 18
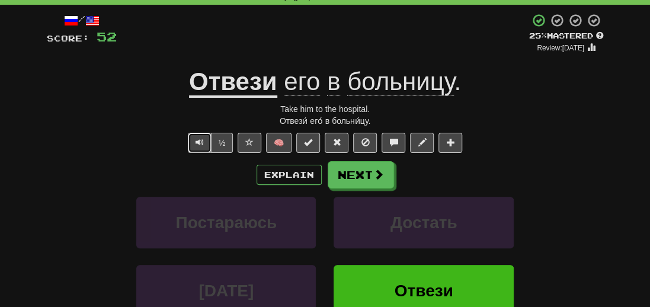
click at [199, 138] on span "Text-to-speech controls" at bounding box center [200, 142] width 8 height 8
click at [226, 94] on u "Отвези" at bounding box center [233, 83] width 88 height 30
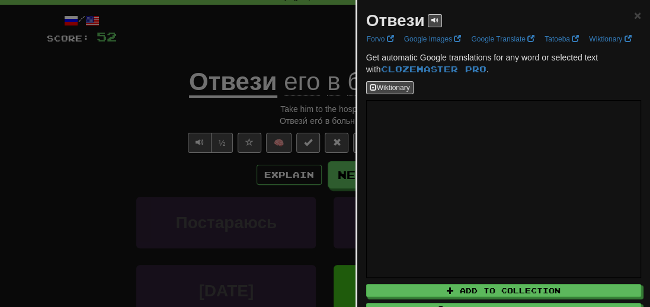
click at [107, 184] on div at bounding box center [325, 153] width 650 height 307
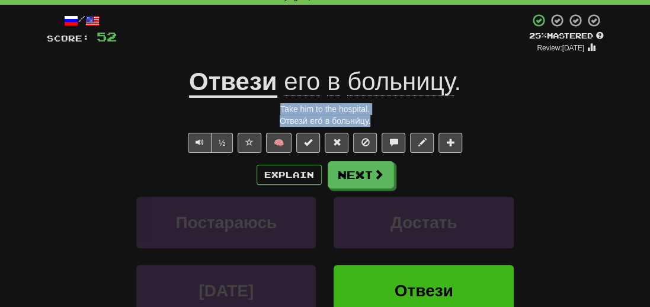
drag, startPoint x: 392, startPoint y: 121, endPoint x: 257, endPoint y: 106, distance: 136.0
click at [257, 106] on div "/ Score: 52 + 4 25 % Mastered Review: 2025-09-22 Отвези его в больницу . Take h…" at bounding box center [325, 205] width 557 height 384
click at [207, 142] on button "Text-to-speech controls" at bounding box center [200, 143] width 24 height 20
click at [194, 139] on button "Text-to-speech controls" at bounding box center [200, 143] width 24 height 20
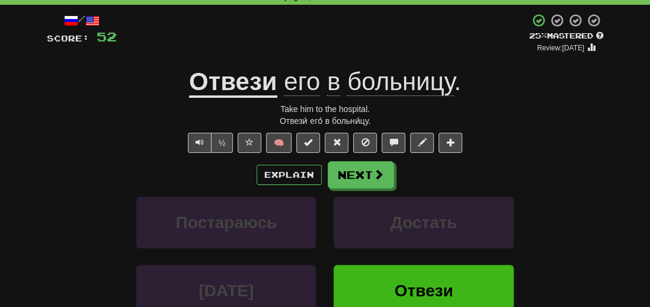
click at [512, 170] on div "Explain Next" at bounding box center [325, 174] width 557 height 27
click at [389, 174] on button "Next" at bounding box center [361, 175] width 66 height 27
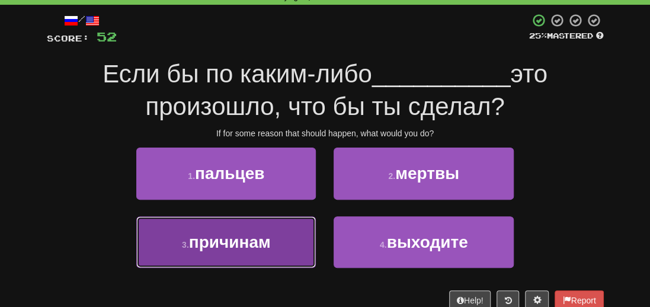
click at [238, 244] on span "причинам" at bounding box center [230, 242] width 82 height 18
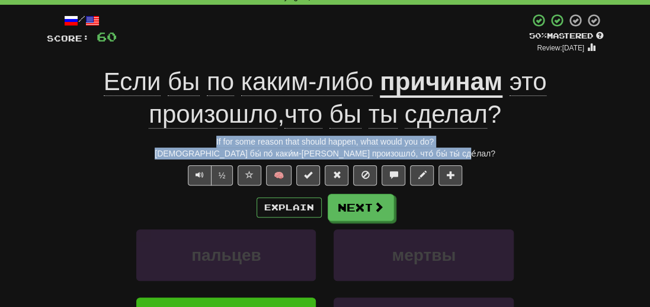
drag, startPoint x: 484, startPoint y: 154, endPoint x: 181, endPoint y: 142, distance: 303.2
click at [181, 142] on div "/ Score: 60 + 8 50 % Mastered Review: 2025-10-01 Если бы по каким-либо причинам…" at bounding box center [325, 221] width 557 height 416
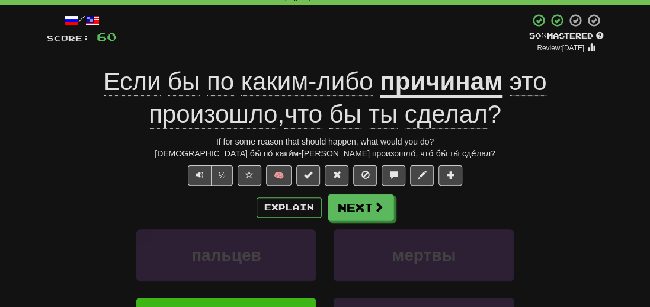
click at [62, 195] on div "Explain Next" at bounding box center [325, 207] width 557 height 27
click at [404, 79] on u "причинам" at bounding box center [441, 83] width 123 height 30
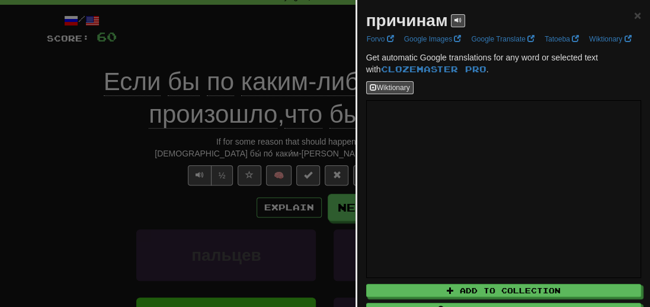
click at [95, 164] on div at bounding box center [325, 153] width 650 height 307
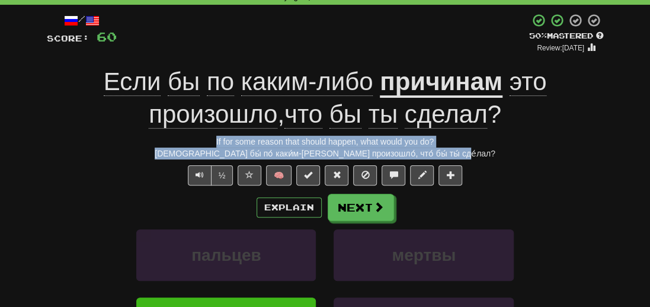
drag, startPoint x: 467, startPoint y: 154, endPoint x: 189, endPoint y: 142, distance: 278.2
click at [189, 142] on div "/ Score: 60 + 8 50 % Mastered Review: 2025-10-01 Если бы по каким-либо причинам…" at bounding box center [325, 221] width 557 height 416
click at [197, 176] on span "Text-to-speech controls" at bounding box center [200, 175] width 8 height 8
click at [203, 177] on span "Text-to-speech controls" at bounding box center [200, 175] width 8 height 8
click at [362, 206] on button "Next" at bounding box center [361, 207] width 66 height 27
